Goal: Register for event/course

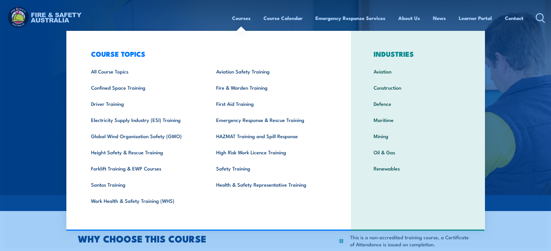
click at [243, 19] on link "Courses" at bounding box center [241, 18] width 19 height 16
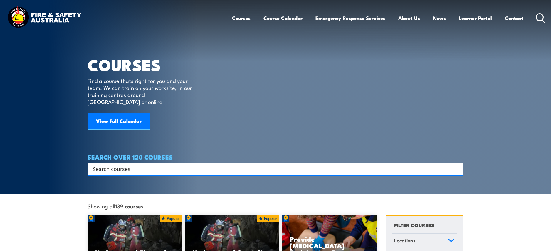
click at [240, 18] on link "Courses" at bounding box center [241, 18] width 19 height 16
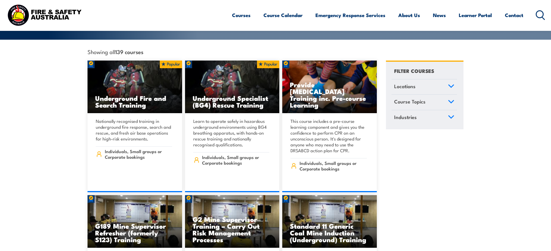
scroll to position [161, 0]
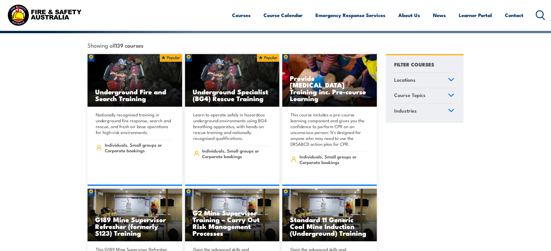
click at [448, 73] on link "Locations" at bounding box center [425, 80] width 66 height 15
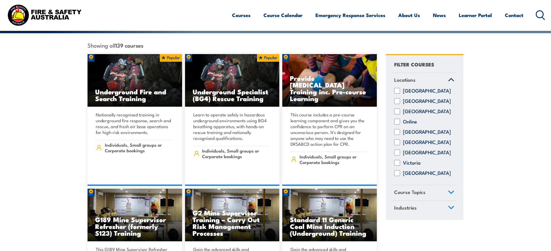
scroll to position [158, 0]
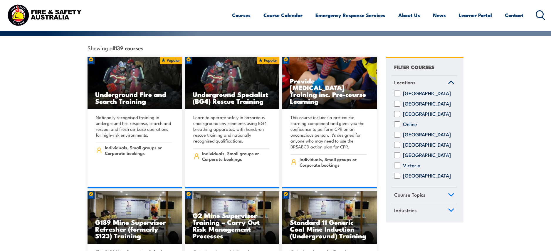
click at [399, 163] on input "Victoria" at bounding box center [397, 166] width 6 height 6
checkbox input "true"
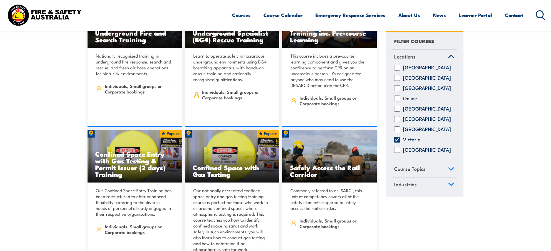
scroll to position [247, 0]
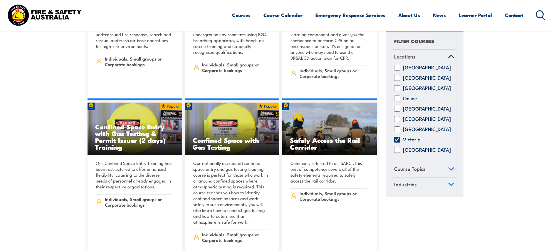
click at [451, 170] on icon at bounding box center [451, 169] width 5 height 3
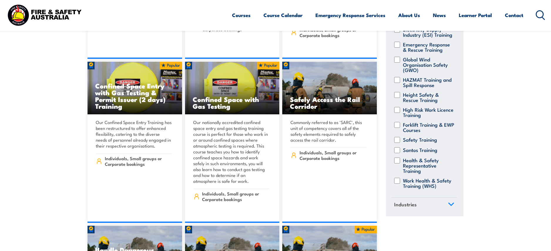
scroll to position [290, 0]
